Goal: Task Accomplishment & Management: Use online tool/utility

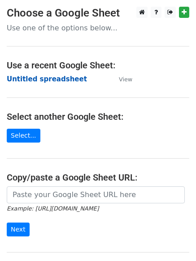
click at [36, 81] on strong "Untitled spreadsheet" at bounding box center [47, 79] width 80 height 8
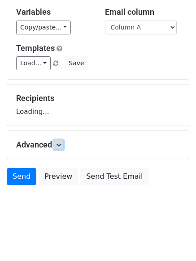
click at [60, 140] on link at bounding box center [59, 145] width 10 height 10
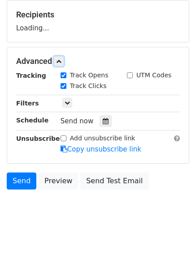
scroll to position [135, 0]
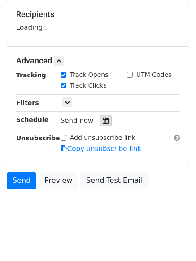
click at [105, 124] on div at bounding box center [105, 121] width 12 height 12
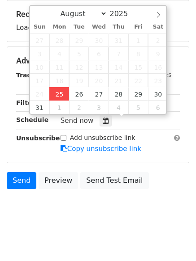
type input "2025-08-25 12:00"
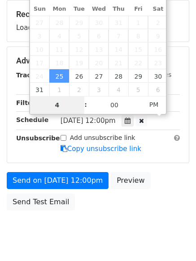
type input "4"
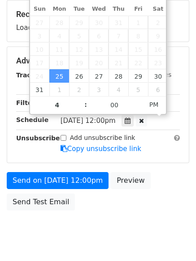
type input "2025-08-25 16:00"
type input "04"
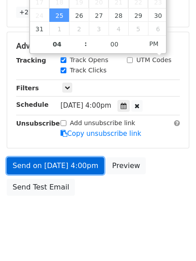
click at [56, 158] on link "Send on Aug 25 at 4:00pm" at bounding box center [55, 166] width 97 height 17
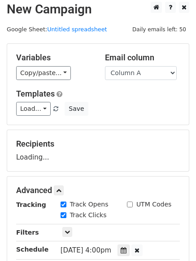
scroll to position [0, 0]
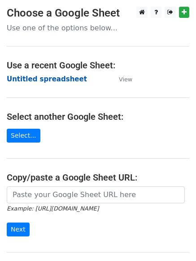
click at [27, 80] on strong "Untitled spreadsheet" at bounding box center [47, 79] width 80 height 8
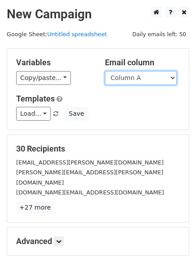
click at [127, 80] on select "Column A Column B Column C" at bounding box center [141, 78] width 72 height 14
select select "Column B"
click at [105, 71] on select "Column A Column B Column C" at bounding box center [141, 78] width 72 height 14
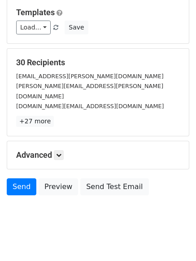
click at [59, 141] on div "Advanced Tracking Track Opens UTM Codes Track Clicks Filters Only include sprea…" at bounding box center [97, 155] width 181 height 28
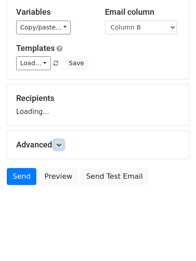
click at [64, 145] on link at bounding box center [59, 145] width 10 height 10
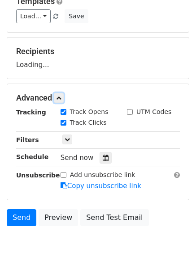
scroll to position [134, 0]
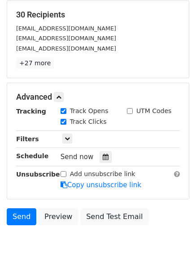
click at [101, 151] on div "Send now" at bounding box center [112, 157] width 105 height 12
click at [103, 155] on icon at bounding box center [106, 157] width 6 height 6
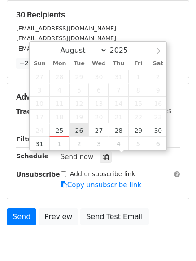
type input "2025-08-26 12:00"
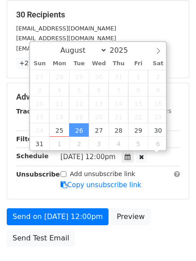
scroll to position [0, 0]
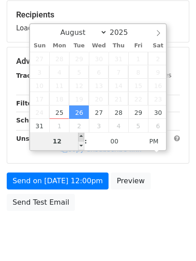
type input "5"
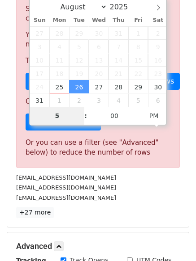
scroll to position [371, 0]
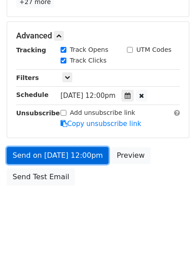
type input "2025-08-26 17:00"
click at [65, 154] on link "Send on Aug 26 at 12:00pm" at bounding box center [58, 155] width 102 height 17
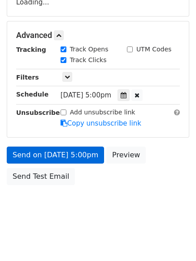
scroll to position [160, 0]
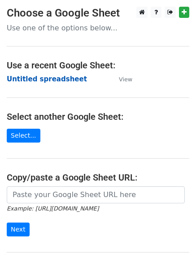
click at [22, 81] on strong "Untitled spreadsheet" at bounding box center [47, 79] width 80 height 8
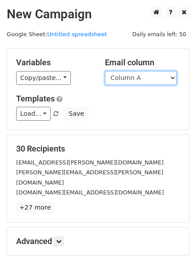
drag, startPoint x: 127, startPoint y: 76, endPoint x: 126, endPoint y: 85, distance: 9.0
click at [127, 76] on select "Column A Column B Column C" at bounding box center [141, 78] width 72 height 14
click at [124, 77] on select "Column A Column B Column C" at bounding box center [141, 78] width 72 height 14
select select "Column C"
click at [105, 71] on select "Column A Column B Column C" at bounding box center [141, 78] width 72 height 14
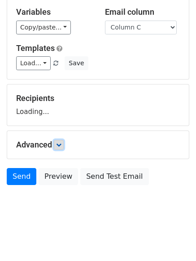
click at [61, 144] on icon at bounding box center [58, 144] width 5 height 5
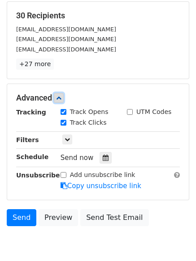
scroll to position [173, 0]
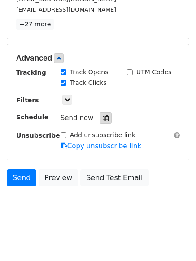
click at [103, 117] on icon at bounding box center [106, 118] width 6 height 6
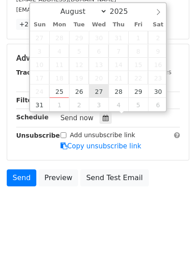
type input "2025-08-27 12:00"
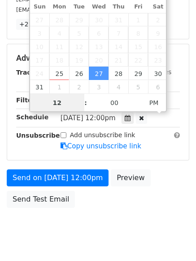
scroll to position [0, 0]
type input "6"
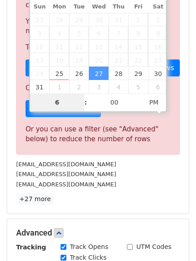
scroll to position [371, 0]
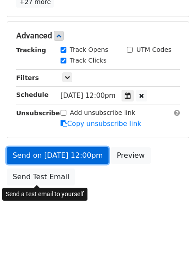
type input "2025-08-27 18:00"
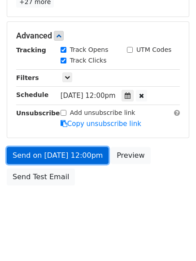
click at [58, 154] on link "Send on Aug 27 at 12:00pm" at bounding box center [58, 155] width 102 height 17
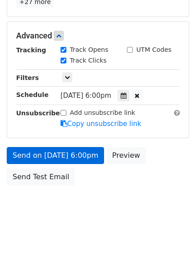
scroll to position [160, 0]
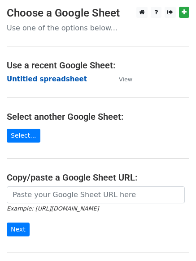
click at [25, 79] on strong "Untitled spreadsheet" at bounding box center [47, 79] width 80 height 8
click at [37, 81] on strong "Untitled spreadsheet" at bounding box center [47, 79] width 80 height 8
click at [53, 78] on strong "Untitled spreadsheet" at bounding box center [47, 79] width 80 height 8
click at [59, 94] on main "Choose a Google Sheet Use one of the options below... Use a recent Google Sheet…" at bounding box center [98, 146] width 196 height 278
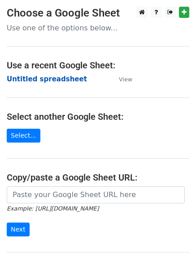
click at [50, 78] on strong "Untitled spreadsheet" at bounding box center [47, 79] width 80 height 8
click at [20, 76] on strong "Untitled spreadsheet" at bounding box center [47, 79] width 80 height 8
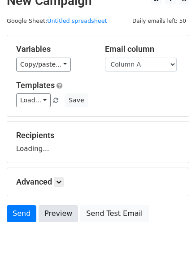
scroll to position [51, 0]
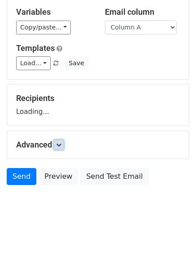
click at [61, 144] on icon at bounding box center [58, 144] width 5 height 5
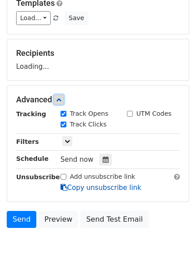
scroll to position [138, 0]
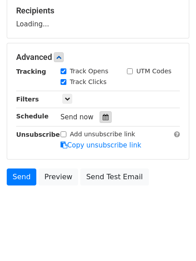
click at [103, 116] on icon at bounding box center [106, 117] width 6 height 6
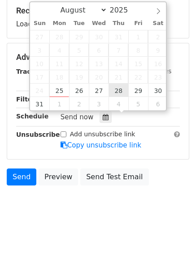
type input "2025-08-28 12:00"
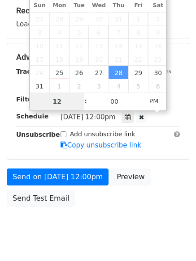
type input "7"
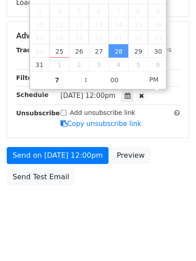
type input "2025-08-28 19:00"
click at [87, 208] on body "New Campaign Daily emails left: 50 Google Sheet: Untitled spreadsheet Variables…" at bounding box center [98, 36] width 196 height 379
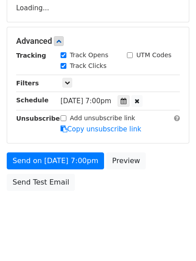
scroll to position [160, 0]
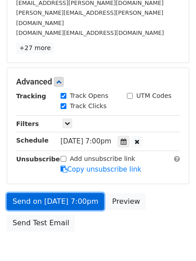
click at [70, 193] on link "Send on Aug 28 at 7:00pm" at bounding box center [55, 201] width 97 height 17
click at [72, 193] on link "Send on Aug 28 at 7:00pm" at bounding box center [55, 201] width 97 height 17
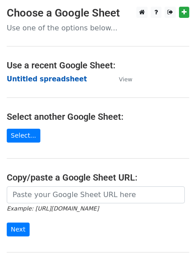
click at [23, 76] on strong "Untitled spreadsheet" at bounding box center [47, 79] width 80 height 8
click at [44, 81] on strong "Untitled spreadsheet" at bounding box center [47, 79] width 80 height 8
click at [19, 74] on td "Untitled spreadsheet" at bounding box center [58, 79] width 103 height 10
click at [20, 79] on strong "Untitled spreadsheet" at bounding box center [47, 79] width 80 height 8
click at [25, 78] on strong "Untitled spreadsheet" at bounding box center [47, 79] width 80 height 8
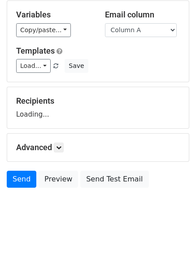
scroll to position [51, 0]
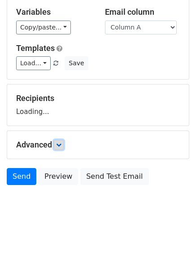
click at [58, 146] on link at bounding box center [59, 145] width 10 height 10
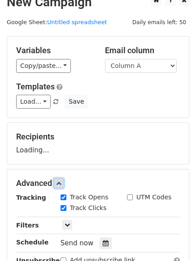
scroll to position [0, 0]
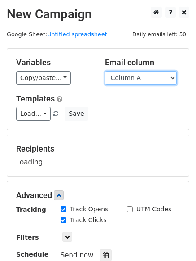
drag, startPoint x: 131, startPoint y: 73, endPoint x: 132, endPoint y: 84, distance: 10.8
click at [131, 73] on select "Column A Column B Column C" at bounding box center [141, 78] width 72 height 14
select select "Column B"
click at [105, 71] on select "Column A Column B Column C" at bounding box center [141, 78] width 72 height 14
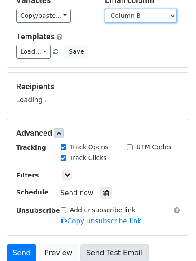
scroll to position [138, 0]
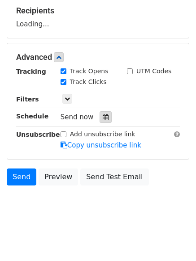
click at [103, 116] on icon at bounding box center [106, 117] width 6 height 6
click at [103, 119] on icon at bounding box center [106, 117] width 6 height 6
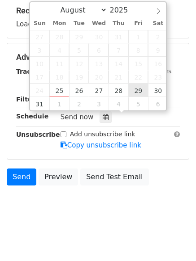
type input "[DATE] 12:00"
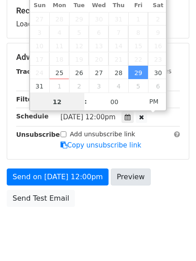
scroll to position [0, 0]
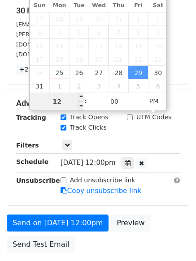
click at [64, 98] on input "12" at bounding box center [57, 102] width 55 height 18
drag, startPoint x: 64, startPoint y: 98, endPoint x: 53, endPoint y: 98, distance: 10.3
click at [53, 98] on input "12" at bounding box center [57, 102] width 55 height 18
type input "8"
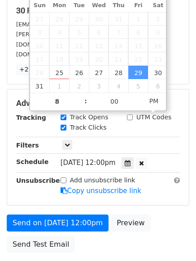
type input "[DATE] 20:00"
click at [107, 248] on body "New Campaign Daily emails left: 50 Google Sheet: Untitled spreadsheet Variables…" at bounding box center [98, 80] width 196 height 425
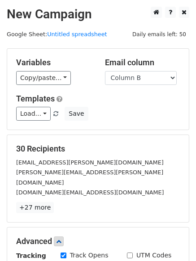
scroll to position [196, 0]
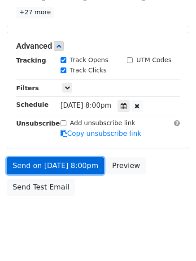
click at [57, 158] on link "Send on [DATE] 8:00pm" at bounding box center [55, 166] width 97 height 17
click at [56, 158] on link "Send on [DATE] 8:00pm" at bounding box center [55, 166] width 97 height 17
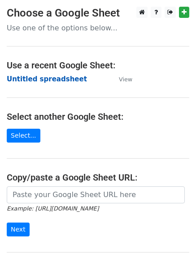
click at [28, 78] on strong "Untitled spreadsheet" at bounding box center [47, 79] width 80 height 8
